Goal: Learn about a topic

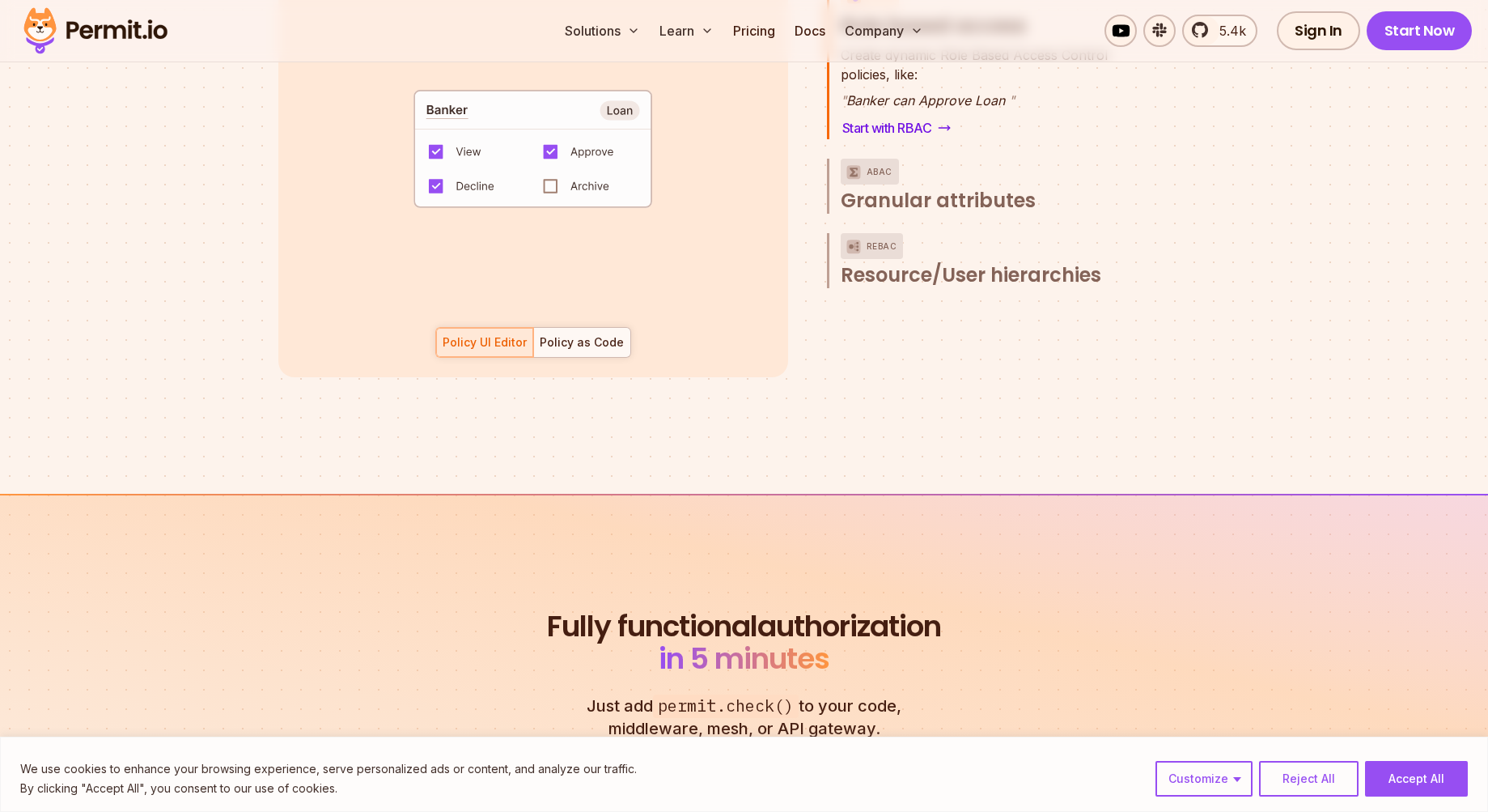
scroll to position [3075, 0]
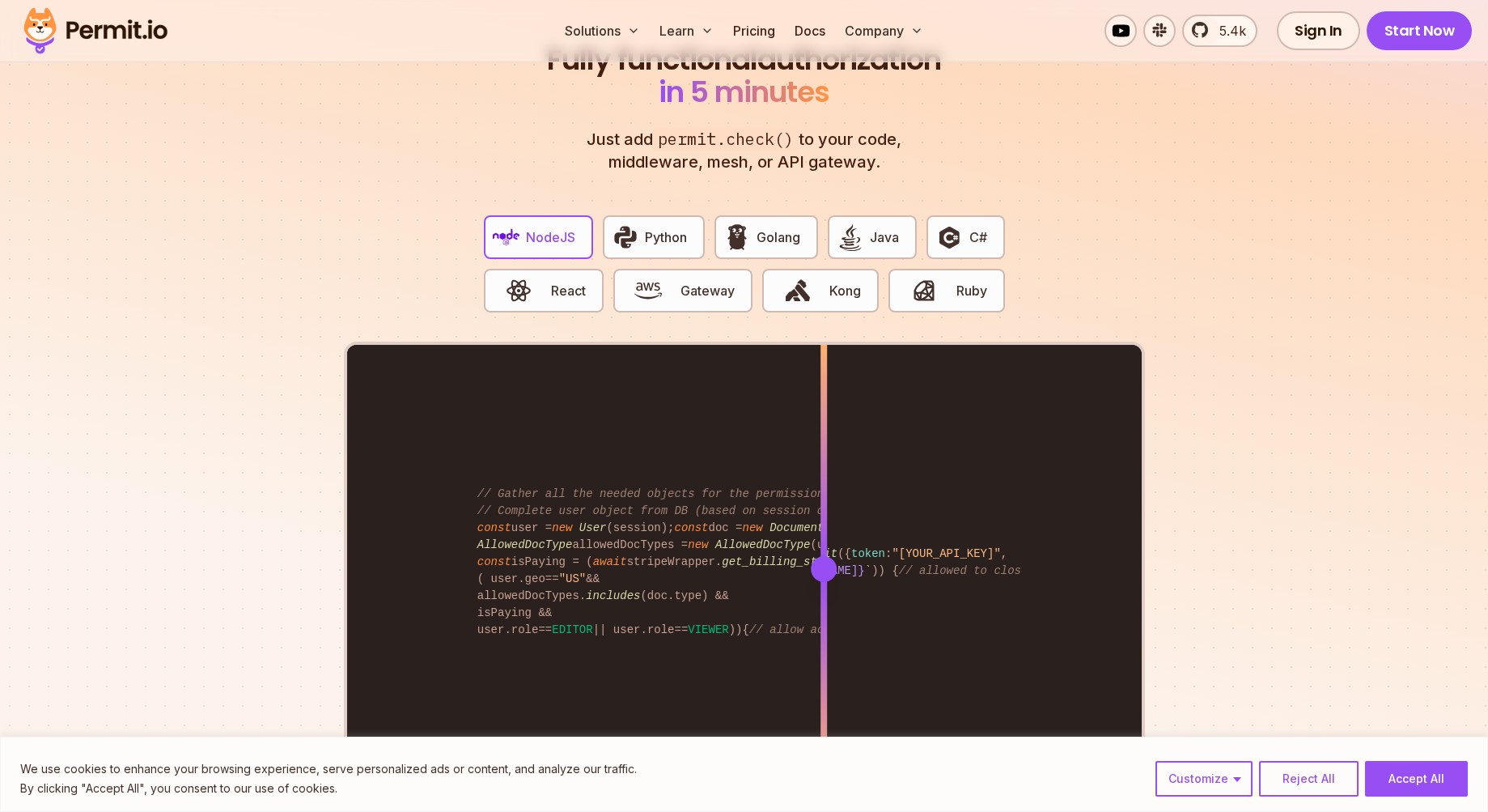
click at [781, 549] on div "import { Permit } from "permitio" ; const permit = new Permit ({ token : "[YOUR…" at bounding box center [744, 568] width 795 height 447
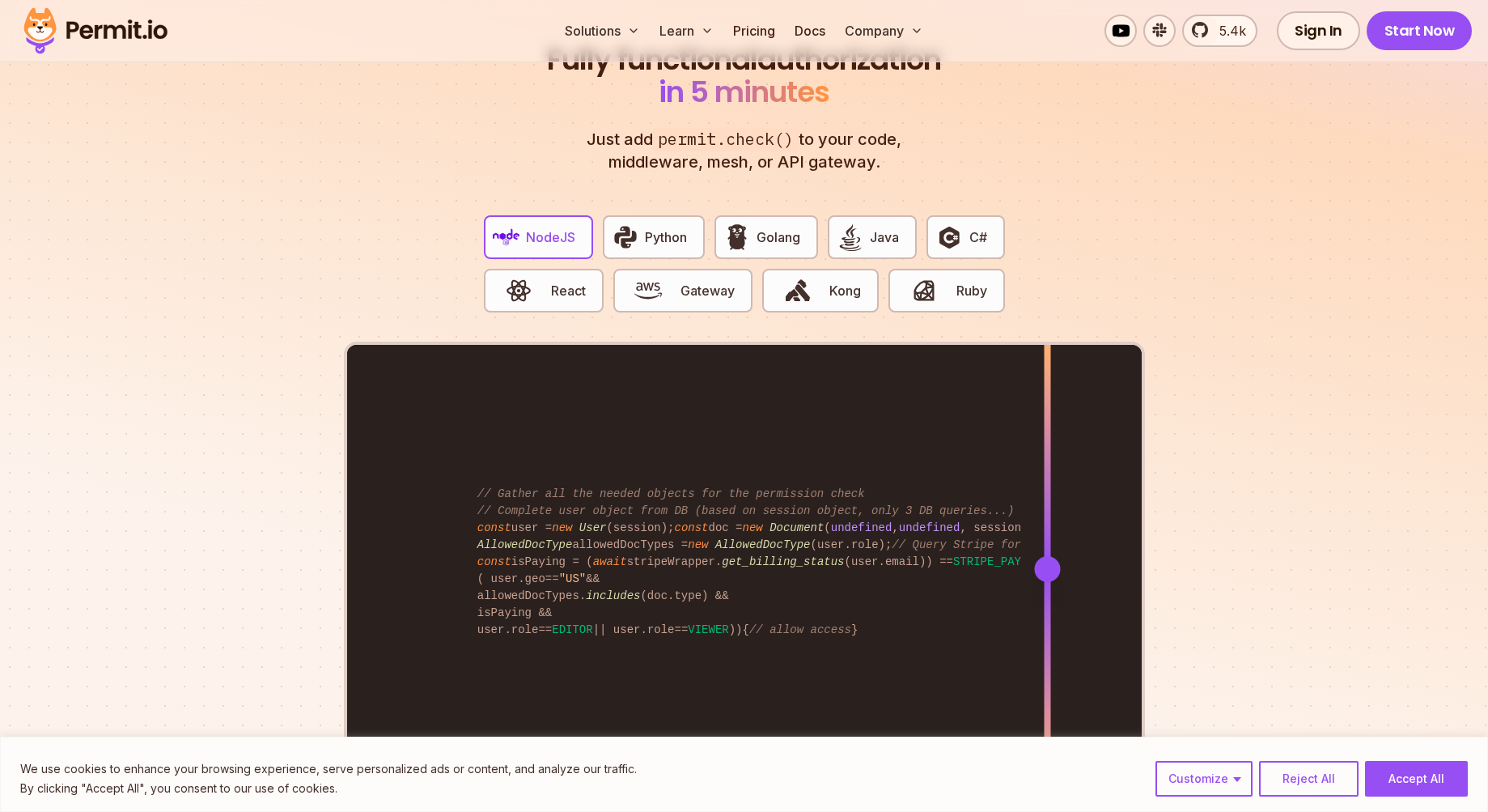
drag, startPoint x: 782, startPoint y: 540, endPoint x: 1048, endPoint y: 563, distance: 267.0
click at [1048, 563] on div at bounding box center [1047, 568] width 6 height 447
click at [1318, 780] on button "Reject All" at bounding box center [1309, 778] width 99 height 36
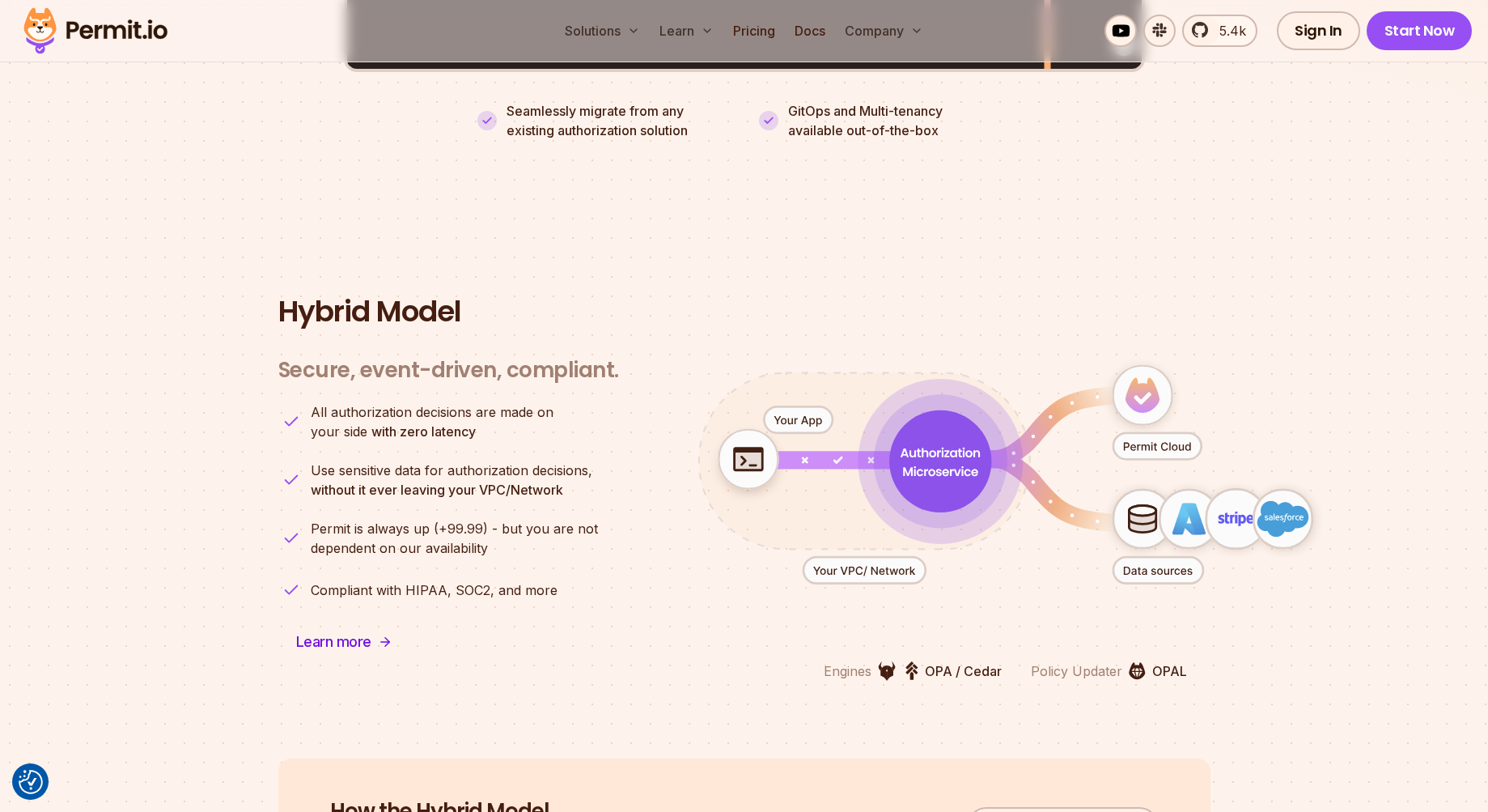
scroll to position [3641, 0]
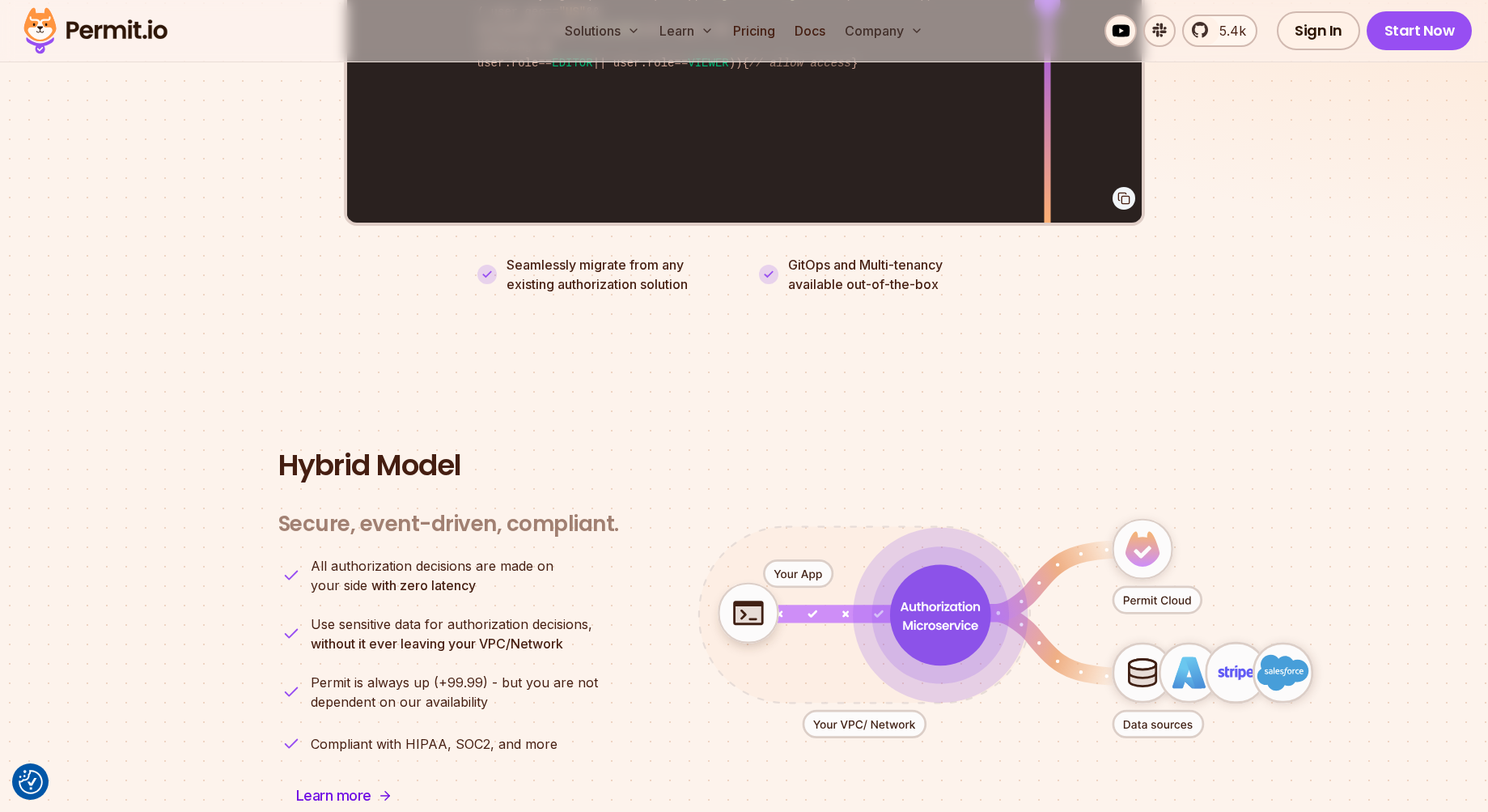
click at [942, 583] on icon "animation" at bounding box center [940, 616] width 101 height 101
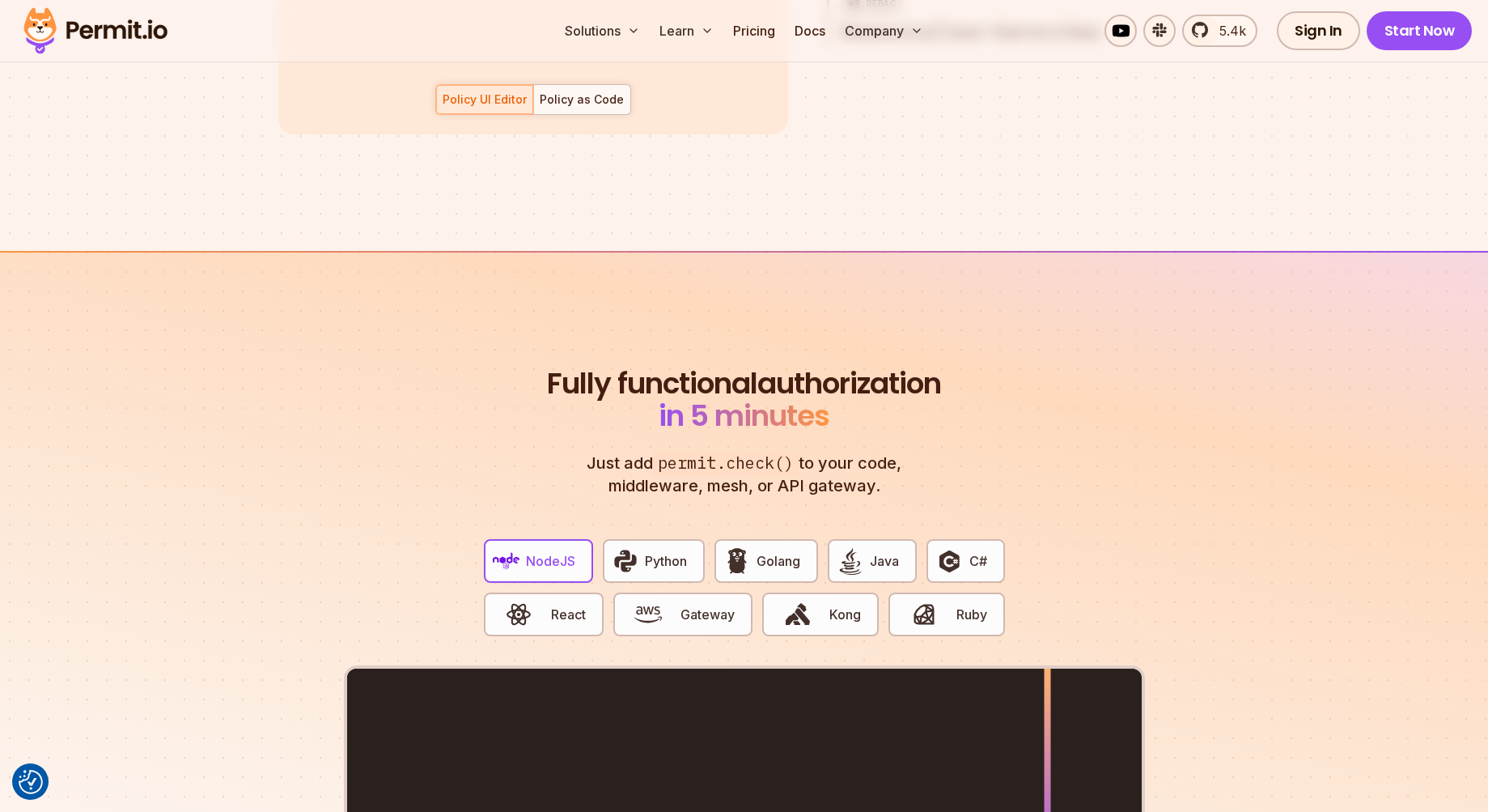
scroll to position [3156, 0]
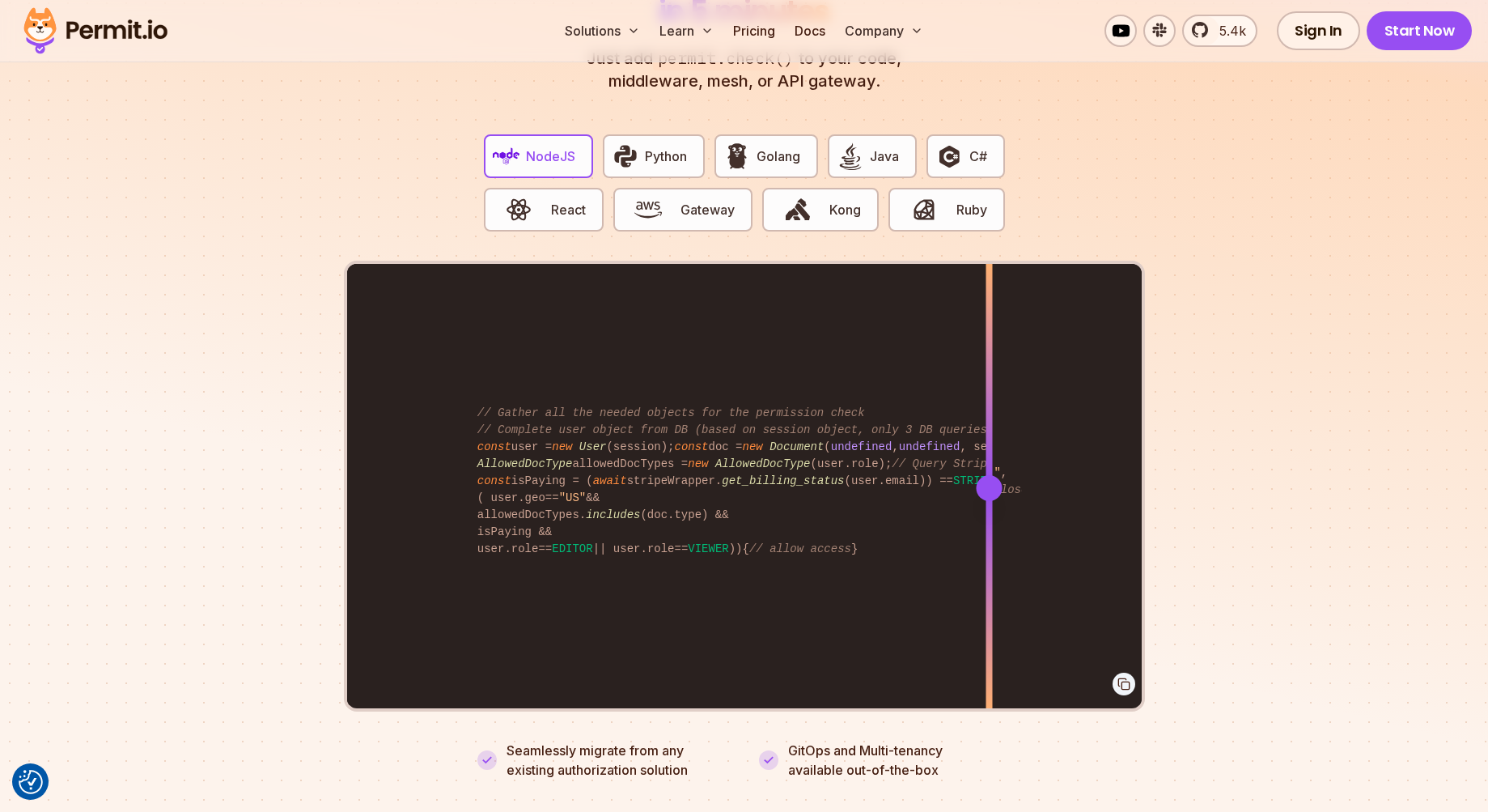
drag, startPoint x: 1051, startPoint y: 469, endPoint x: 1059, endPoint y: 504, distance: 35.9
click at [993, 504] on div at bounding box center [988, 487] width 6 height 447
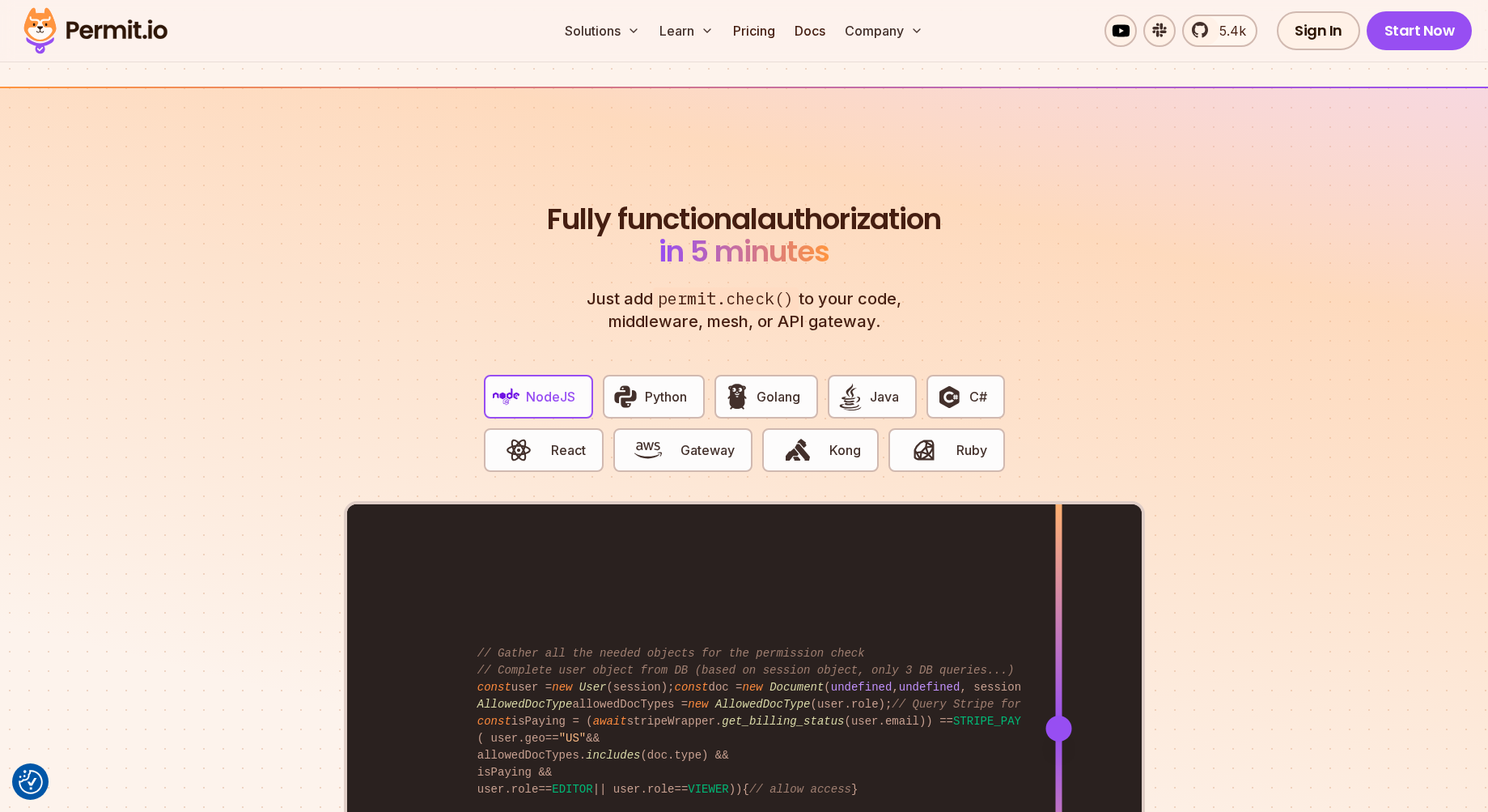
scroll to position [2671, 0]
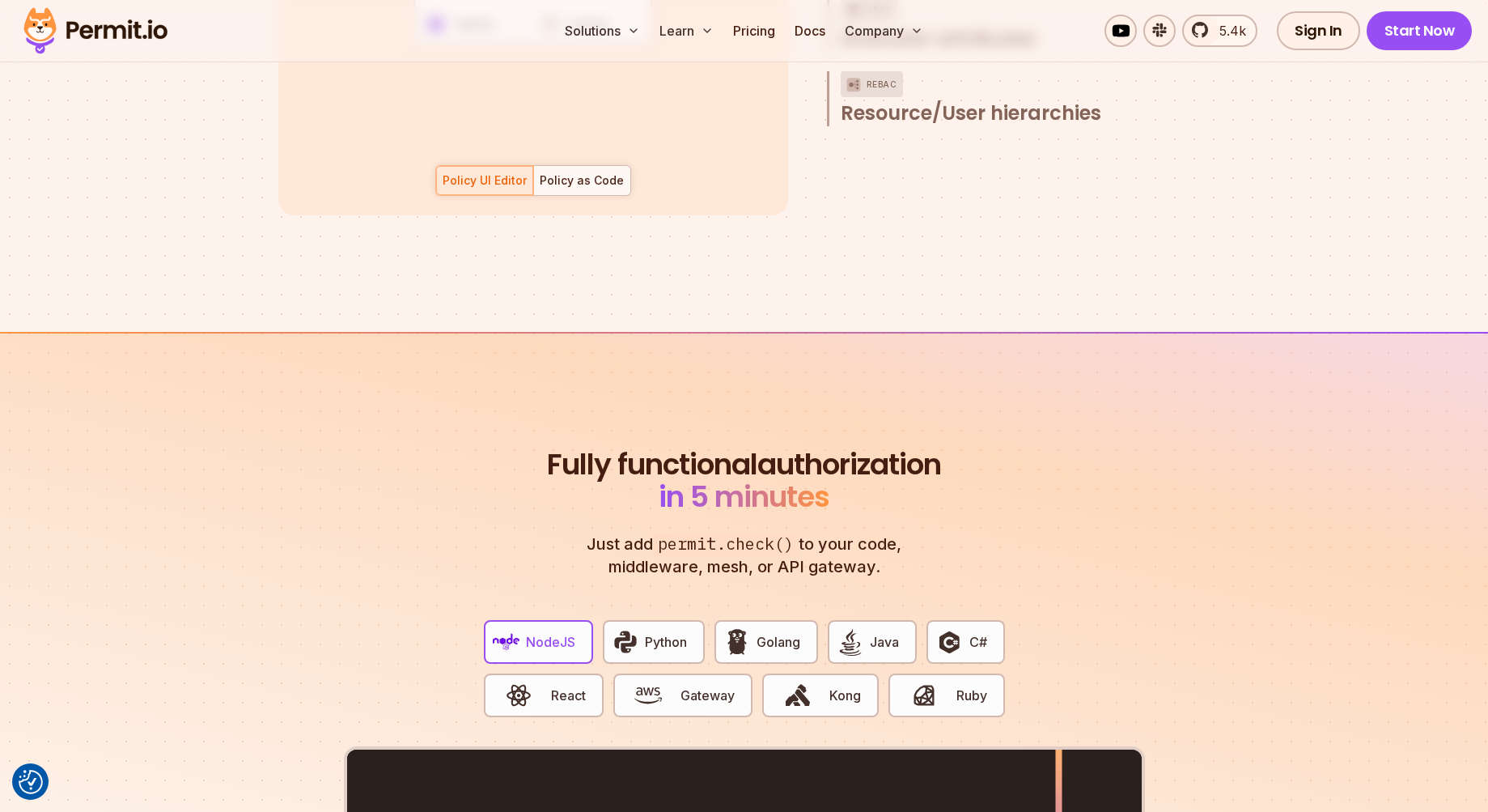
click at [707, 651] on div "NodeJS Python Golang Java C# React Gateway Kong Ruby" at bounding box center [744, 677] width 547 height 140
click at [738, 630] on img "button" at bounding box center [737, 642] width 28 height 28
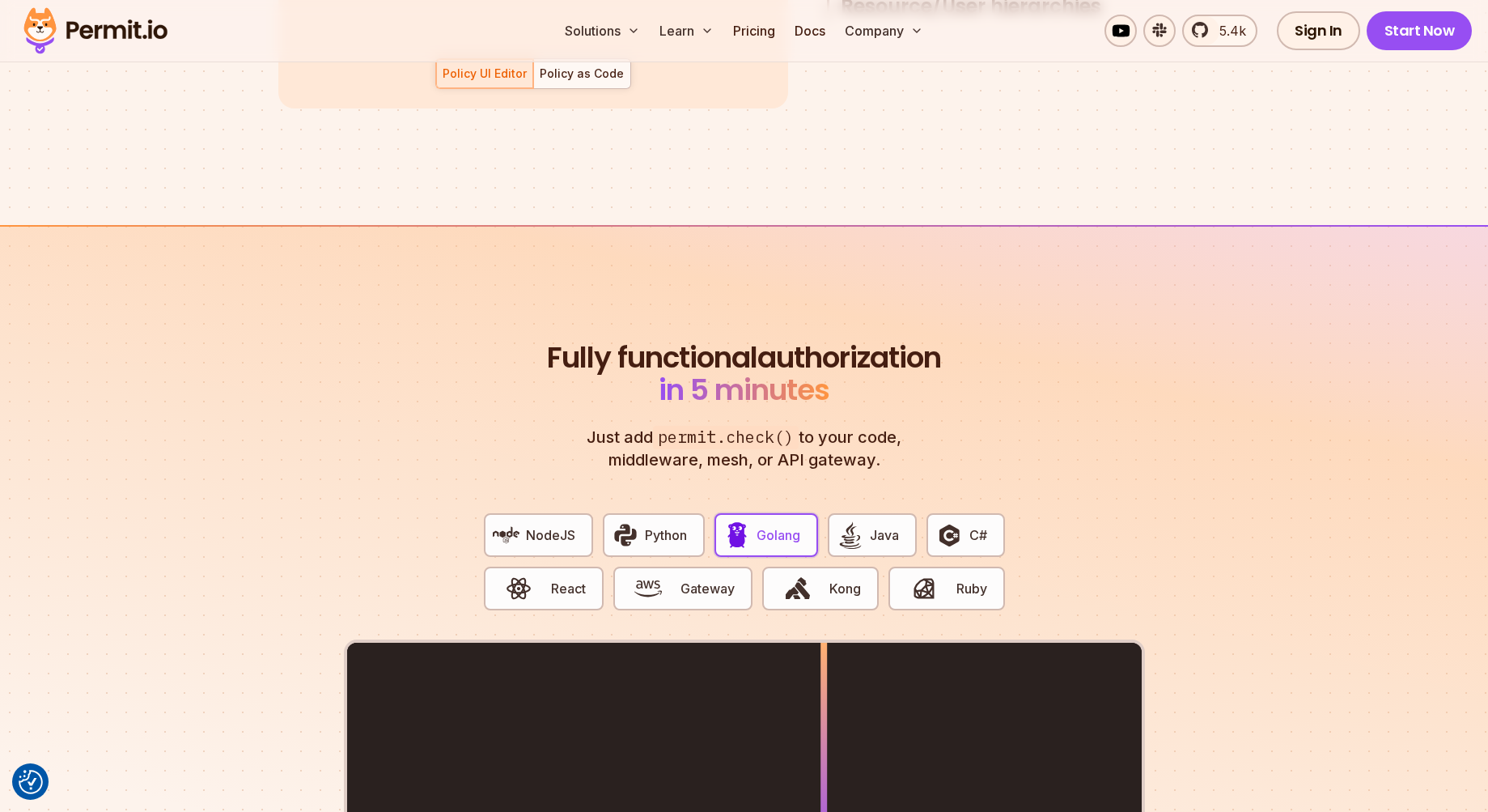
scroll to position [2832, 0]
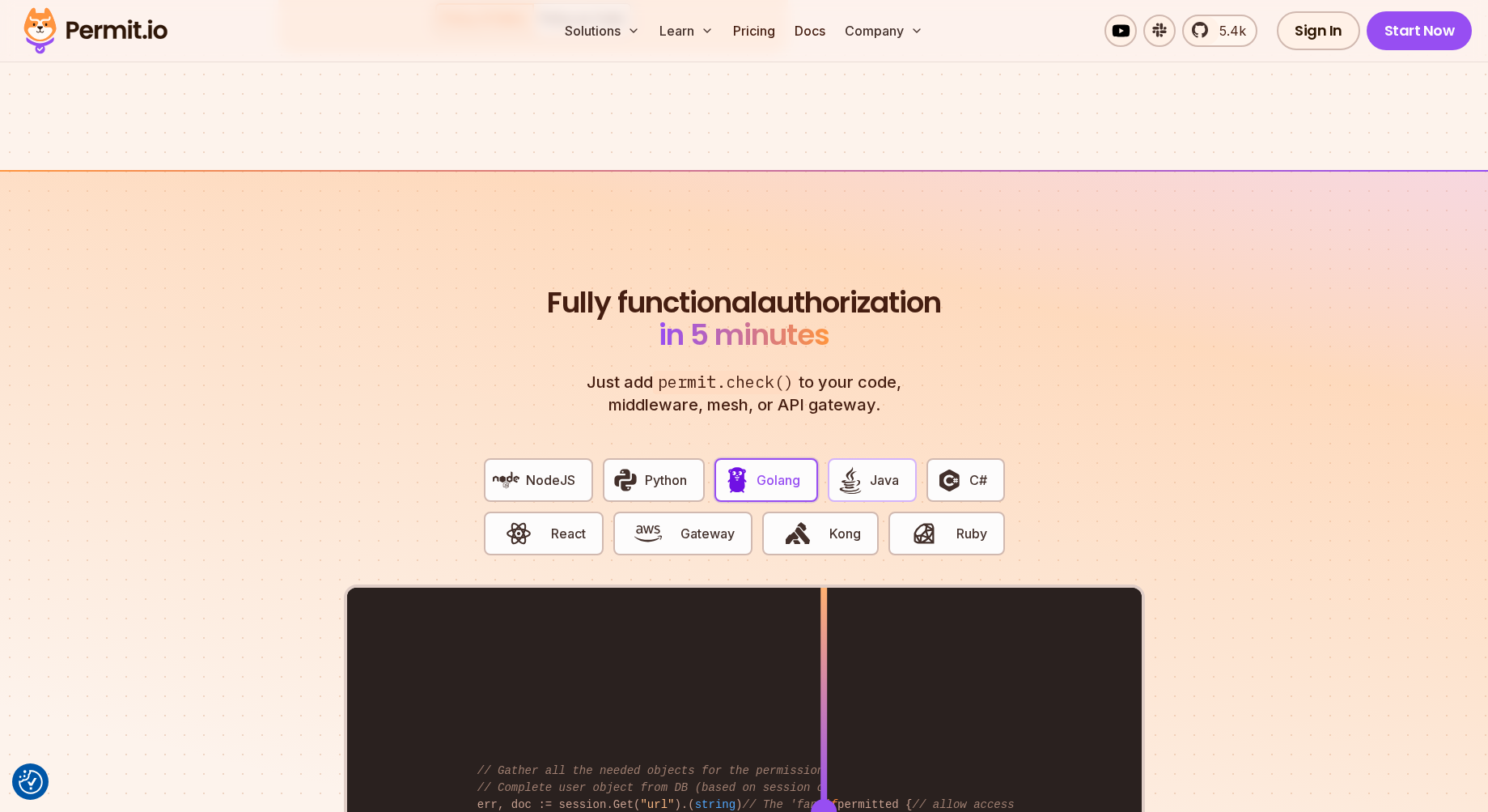
click at [839, 473] on img "button" at bounding box center [850, 480] width 28 height 28
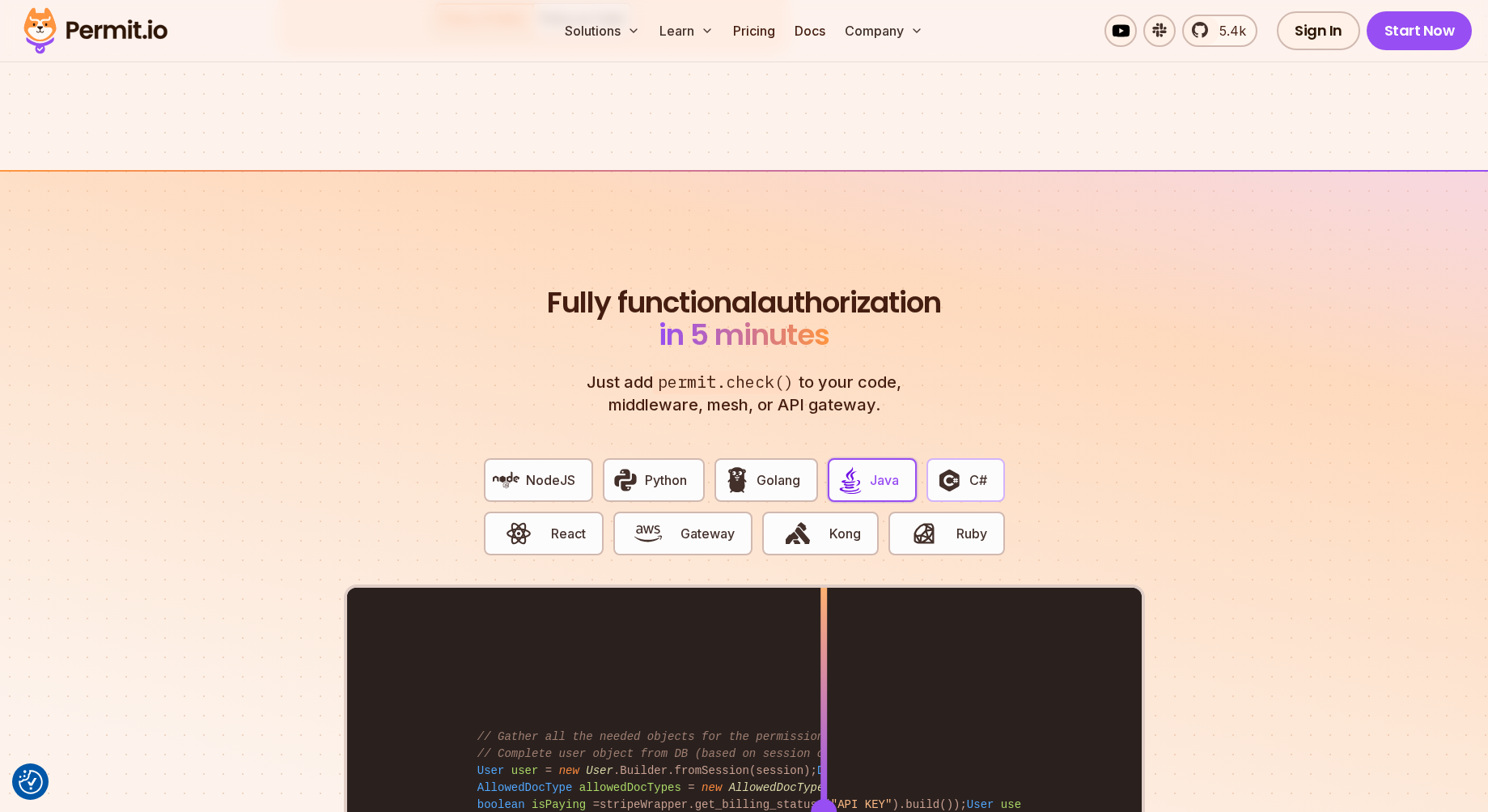
click at [954, 467] on img "button" at bounding box center [950, 480] width 28 height 28
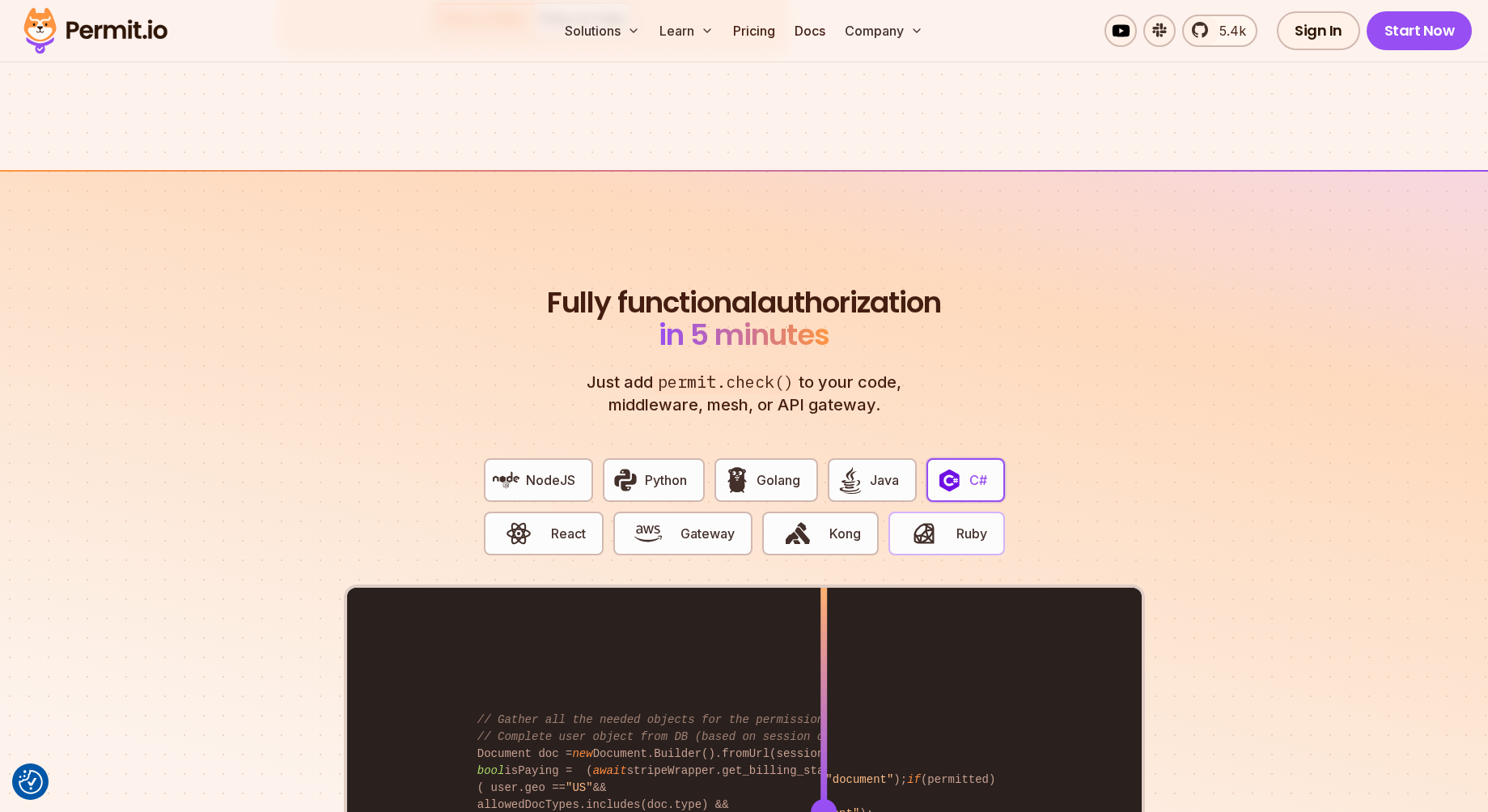
click at [966, 523] on span "Ruby" at bounding box center [972, 533] width 31 height 19
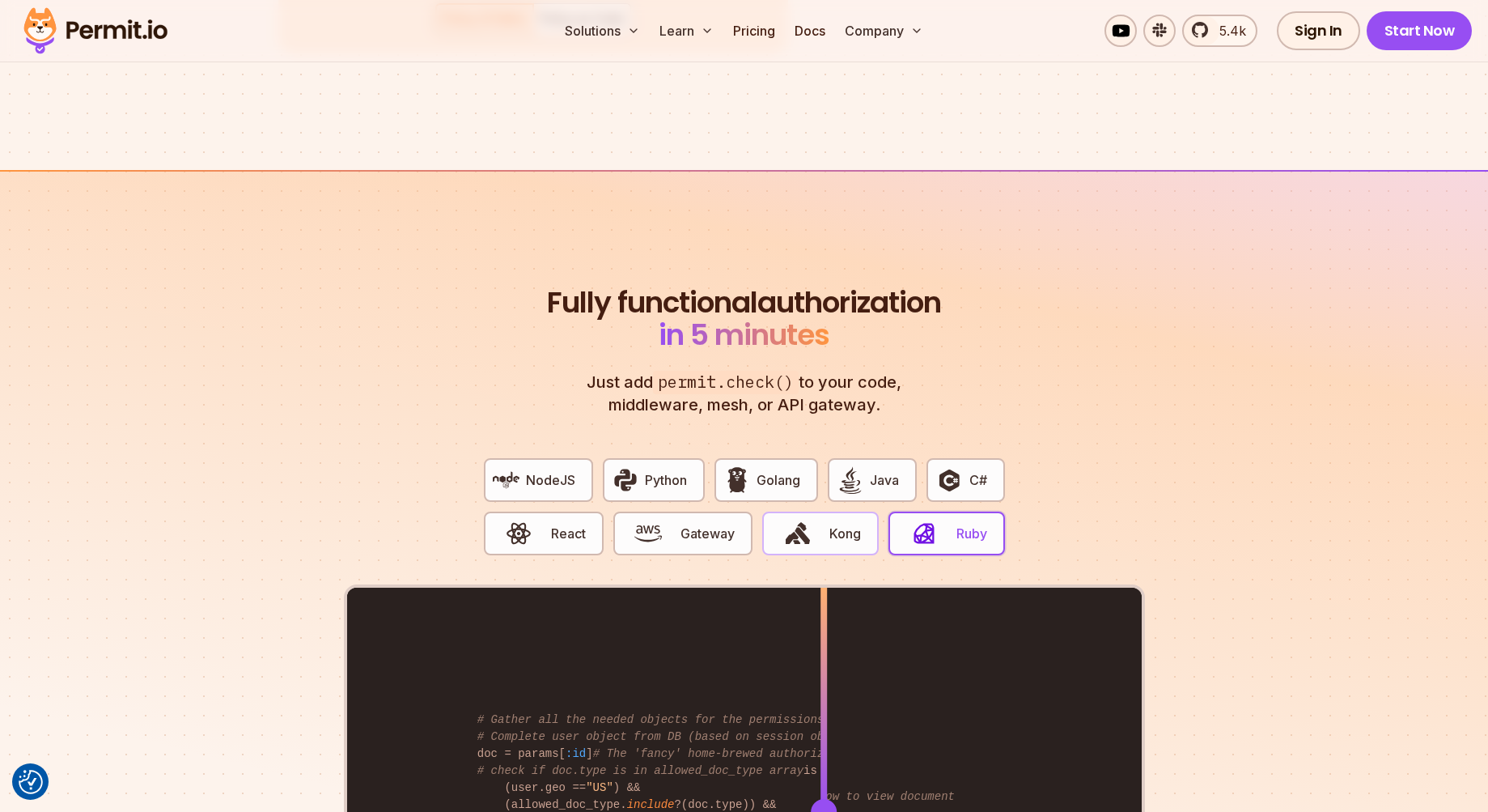
click at [839, 529] on button "Kong" at bounding box center [821, 533] width 117 height 44
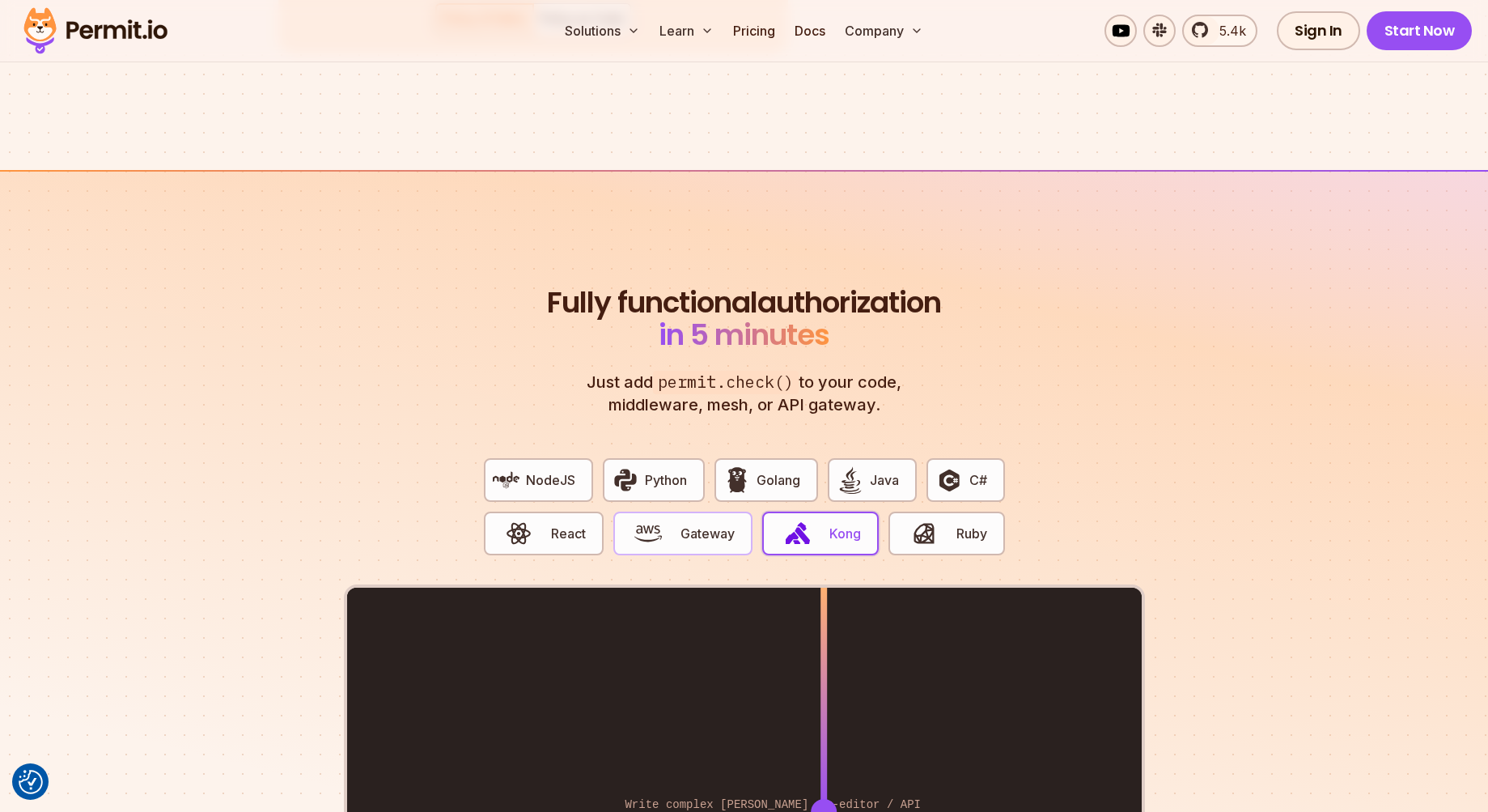
drag, startPoint x: 685, startPoint y: 532, endPoint x: 661, endPoint y: 530, distance: 24.1
click at [684, 532] on button "Gateway" at bounding box center [683, 533] width 140 height 44
click at [543, 520] on span "button" at bounding box center [519, 534] width 54 height 28
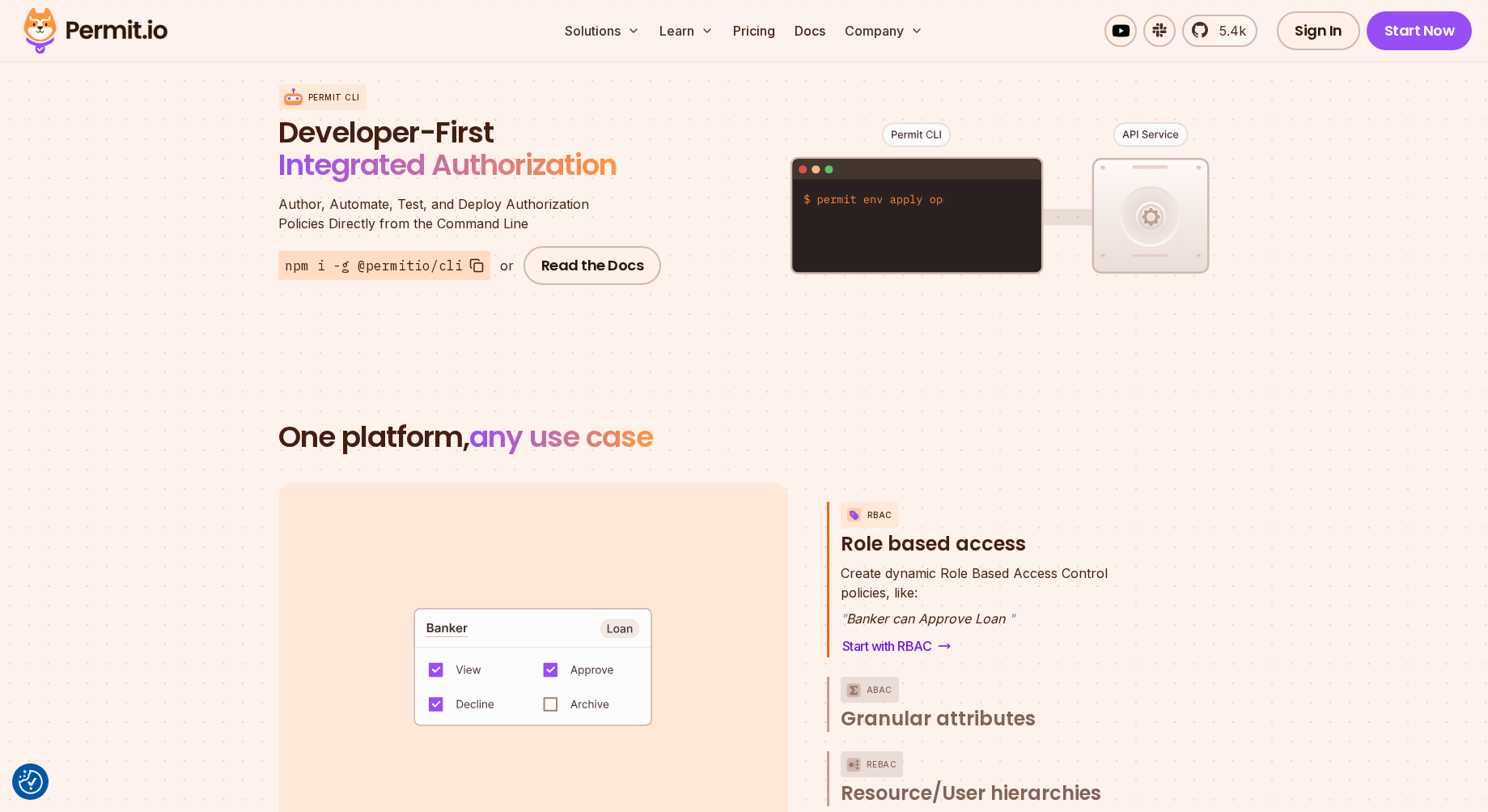
scroll to position [1699, 0]
